Goal: Task Accomplishment & Management: Manage account settings

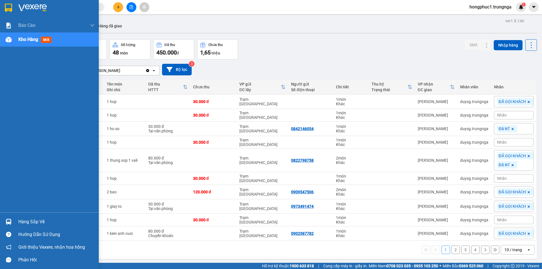
click at [31, 224] on div "Hàng sắp về" at bounding box center [56, 222] width 76 height 8
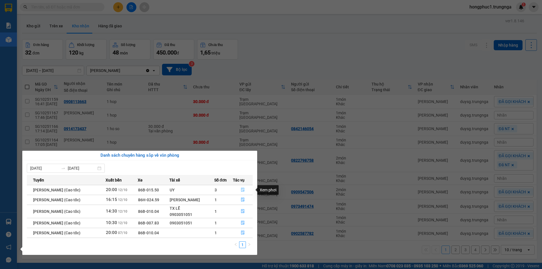
click at [242, 191] on icon "file-done" at bounding box center [242, 190] width 3 height 4
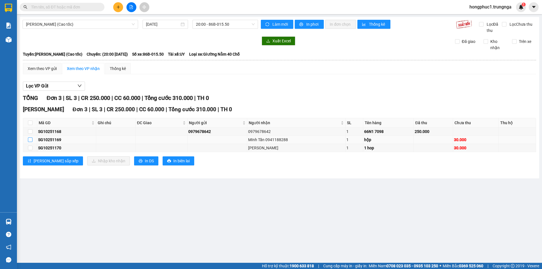
click at [30, 139] on input "checkbox" at bounding box center [30, 140] width 5 height 5
checkbox input "true"
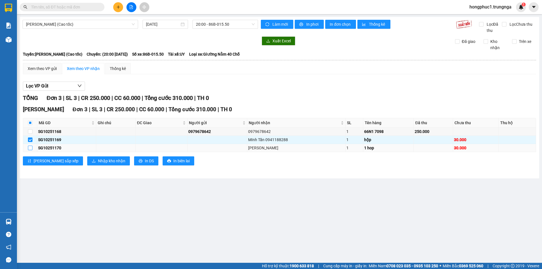
click at [30, 148] on input "checkbox" at bounding box center [30, 148] width 5 height 5
checkbox input "true"
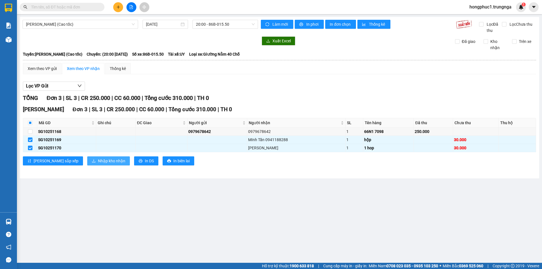
click at [98, 164] on span "Nhập kho nhận" at bounding box center [111, 161] width 27 height 6
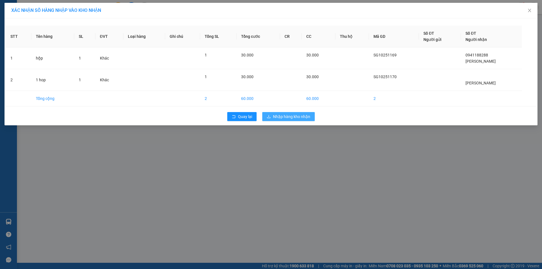
click at [303, 116] on span "Nhập hàng kho nhận" at bounding box center [291, 117] width 37 height 6
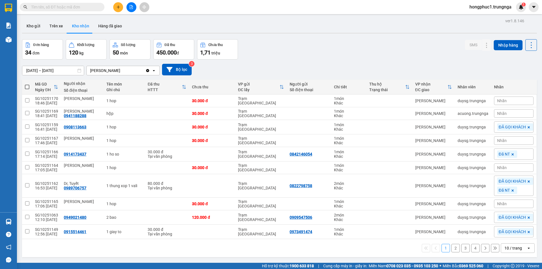
click at [326, 49] on div "Đơn hàng 34 đơn Khối lượng 120 kg Số lượng 50 món Đã thu 450.000 đ Chưa thu 1,7…" at bounding box center [279, 49] width 515 height 20
click at [76, 6] on input "text" at bounding box center [64, 7] width 67 height 6
